Goal: Information Seeking & Learning: Learn about a topic

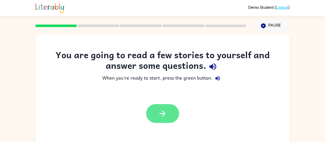
click at [160, 111] on icon "button" at bounding box center [162, 113] width 9 height 9
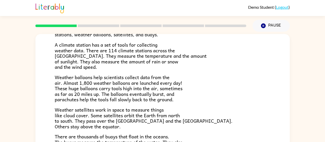
scroll to position [110, 0]
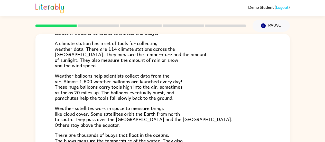
click at [254, 81] on p "Weather balloons help scientists collect data from the air. Almost 1,800 weathe…" at bounding box center [163, 87] width 216 height 28
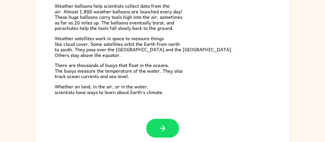
scroll to position [37, 0]
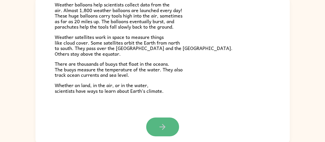
click at [163, 123] on icon "button" at bounding box center [162, 126] width 9 height 9
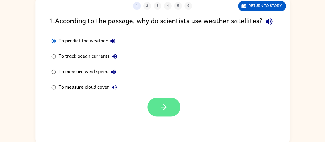
click at [173, 115] on button "button" at bounding box center [163, 106] width 33 height 19
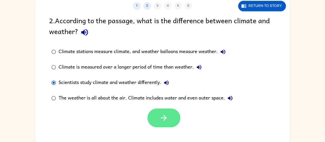
click at [162, 121] on icon "button" at bounding box center [163, 117] width 9 height 9
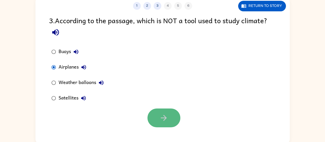
click at [158, 119] on button "button" at bounding box center [163, 117] width 33 height 19
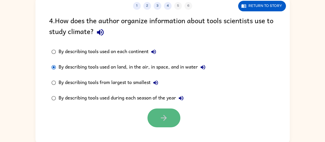
click at [161, 119] on icon "button" at bounding box center [163, 117] width 9 height 9
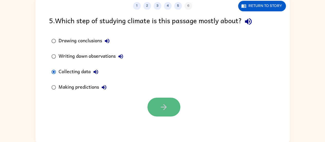
click at [165, 104] on icon "button" at bounding box center [163, 106] width 9 height 9
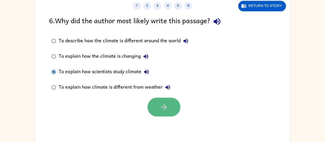
click at [168, 105] on button "button" at bounding box center [163, 106] width 33 height 19
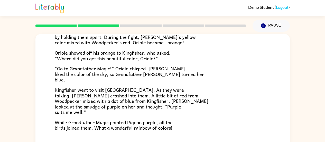
scroll to position [4, 0]
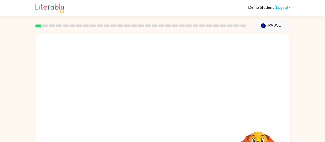
scroll to position [26, 0]
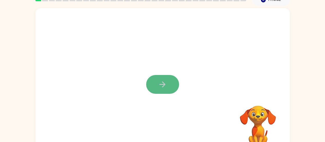
click at [168, 86] on button "button" at bounding box center [162, 84] width 33 height 19
